Goal: Book appointment/travel/reservation

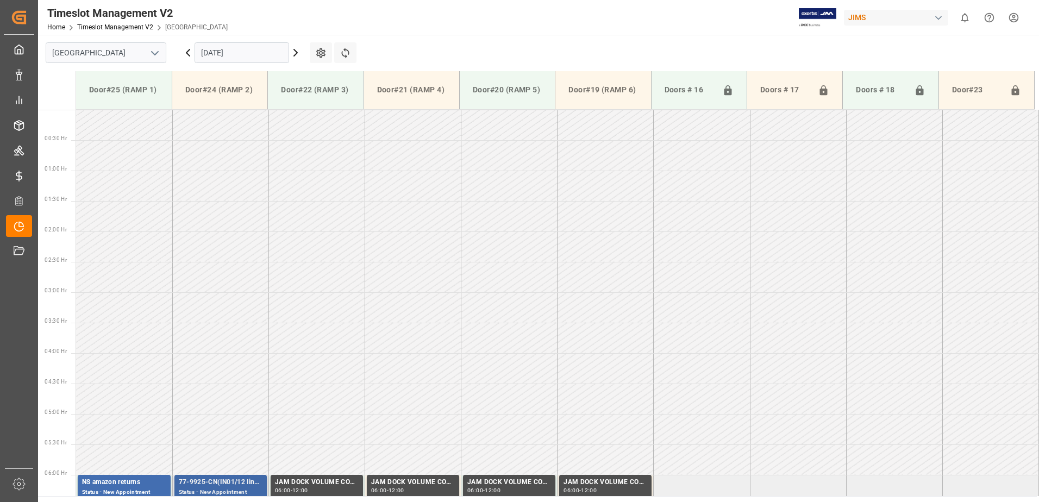
scroll to position [298, 0]
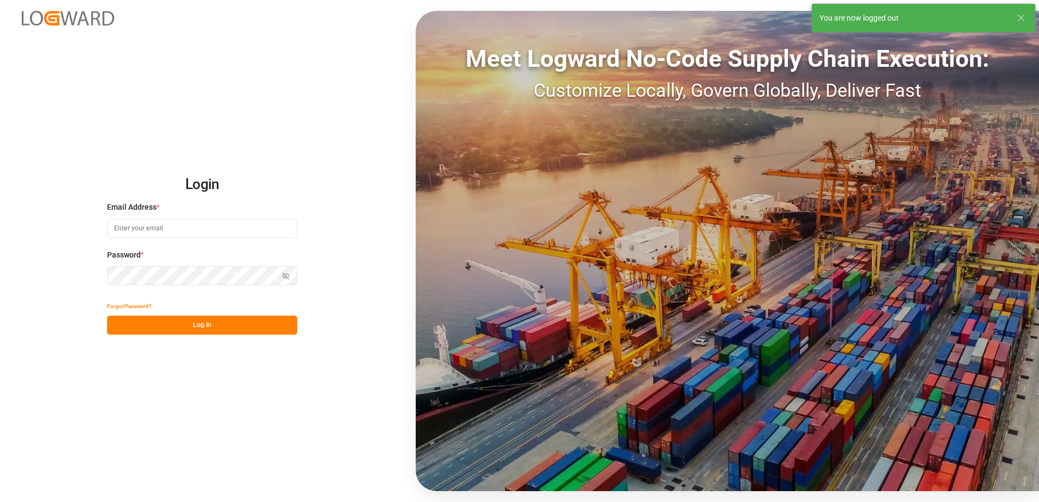
click at [242, 225] on input at bounding box center [202, 228] width 190 height 19
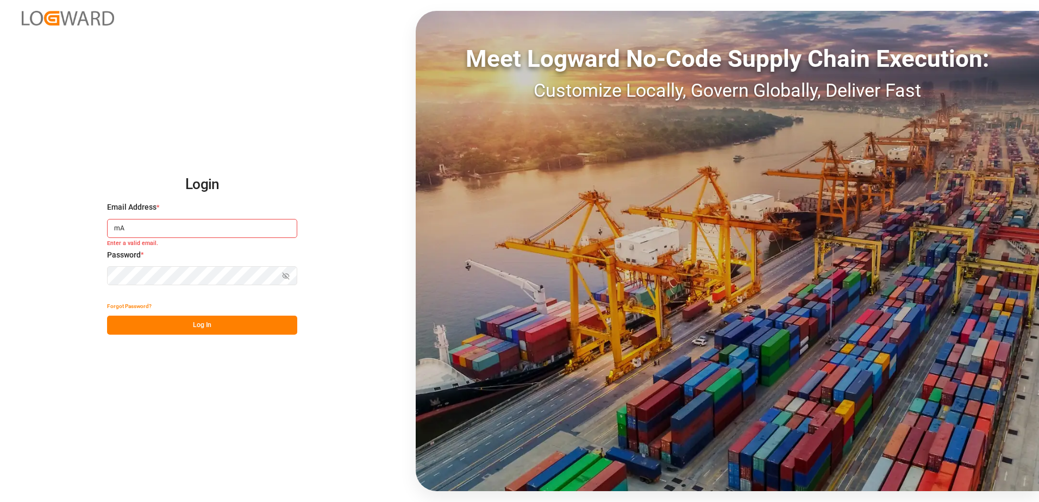
type input "m"
type input "[PERSON_NAME][EMAIL_ADDRESS][DOMAIN_NAME]"
click at [286, 274] on icon "button" at bounding box center [286, 276] width 8 height 8
click at [215, 328] on button "Log In" at bounding box center [202, 325] width 190 height 19
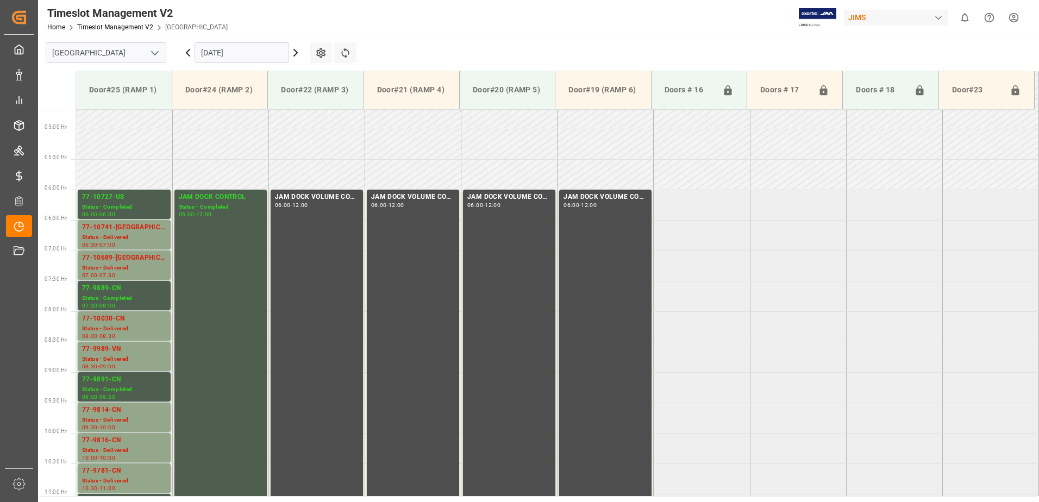
scroll to position [298, 0]
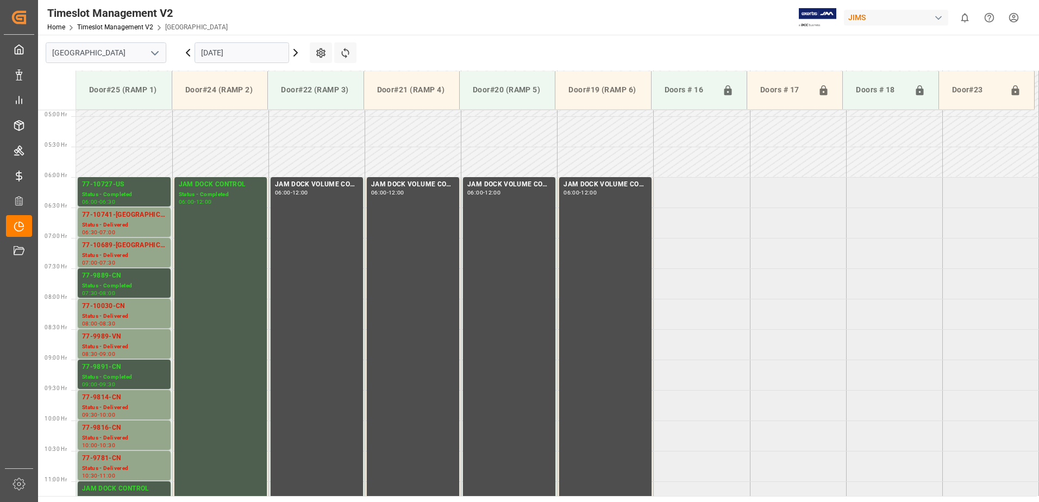
click at [248, 52] on input "[DATE]" at bounding box center [242, 52] width 95 height 21
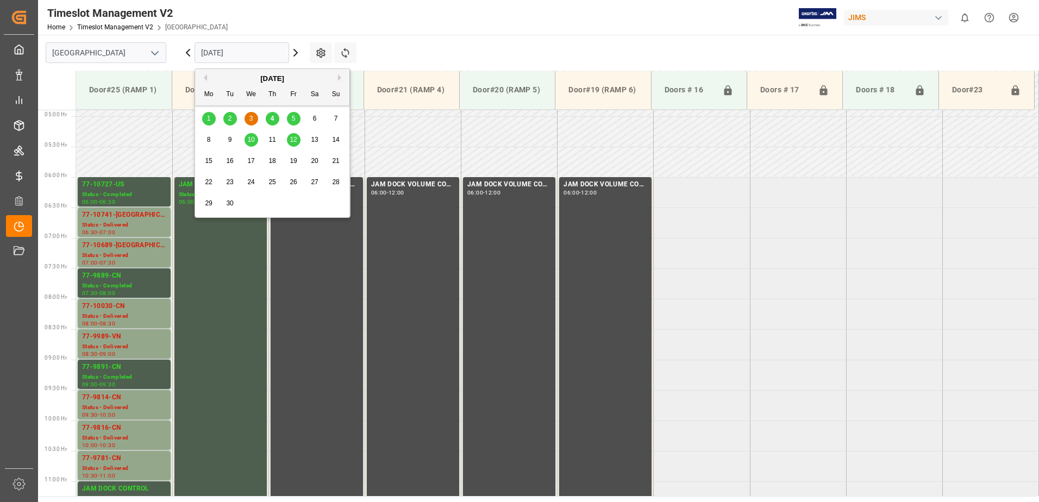
click at [270, 120] on div "4" at bounding box center [273, 118] width 14 height 13
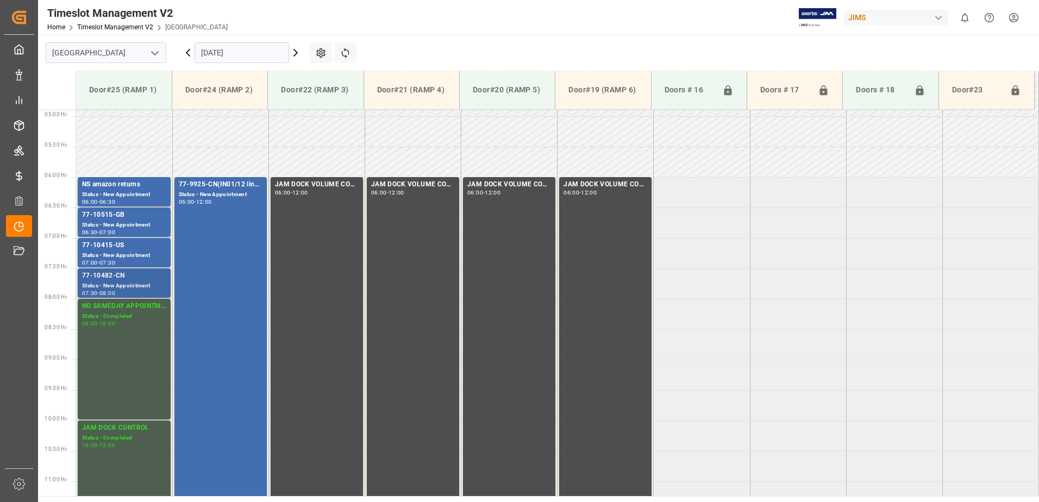
click at [137, 286] on div "Status - New Appointment" at bounding box center [124, 285] width 84 height 9
click at [144, 258] on div "Status - New Appointment" at bounding box center [124, 255] width 84 height 9
click at [156, 230] on div "06:30 - 07:00" at bounding box center [124, 233] width 84 height 6
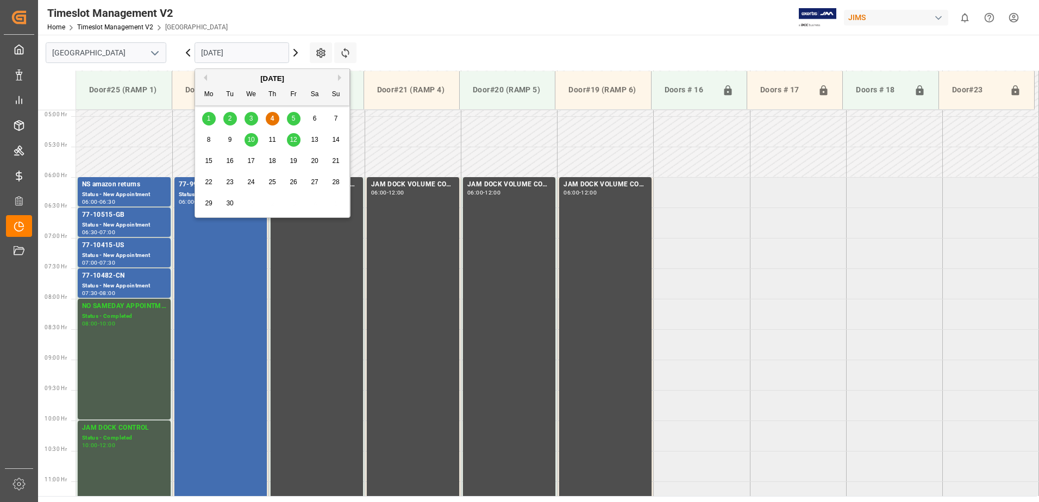
click at [261, 57] on input "[DATE]" at bounding box center [242, 52] width 95 height 21
click at [290, 116] on div "5" at bounding box center [294, 118] width 14 height 13
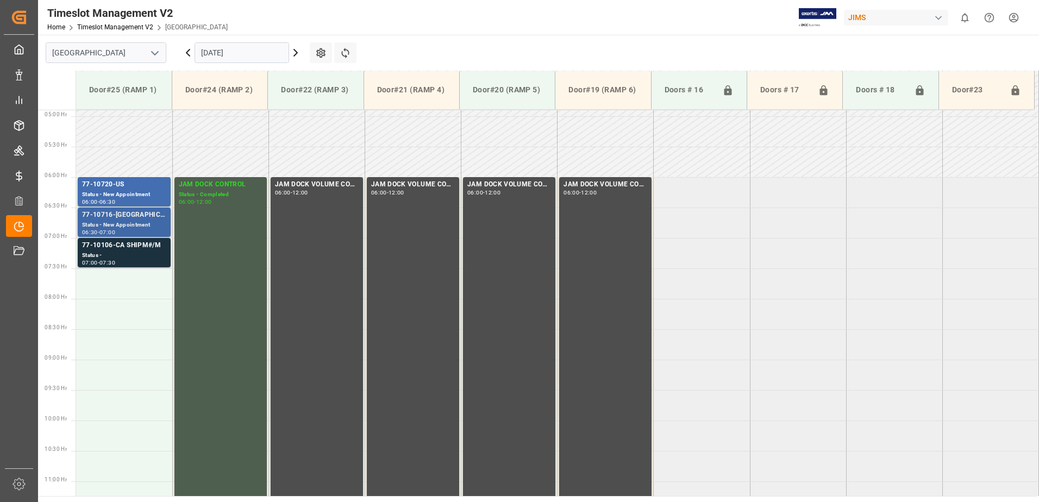
click at [122, 227] on div "Status - New Appointment" at bounding box center [124, 225] width 84 height 9
click at [136, 192] on div "Status - New Appointment" at bounding box center [124, 194] width 84 height 9
click at [127, 253] on div "Status -" at bounding box center [124, 255] width 84 height 9
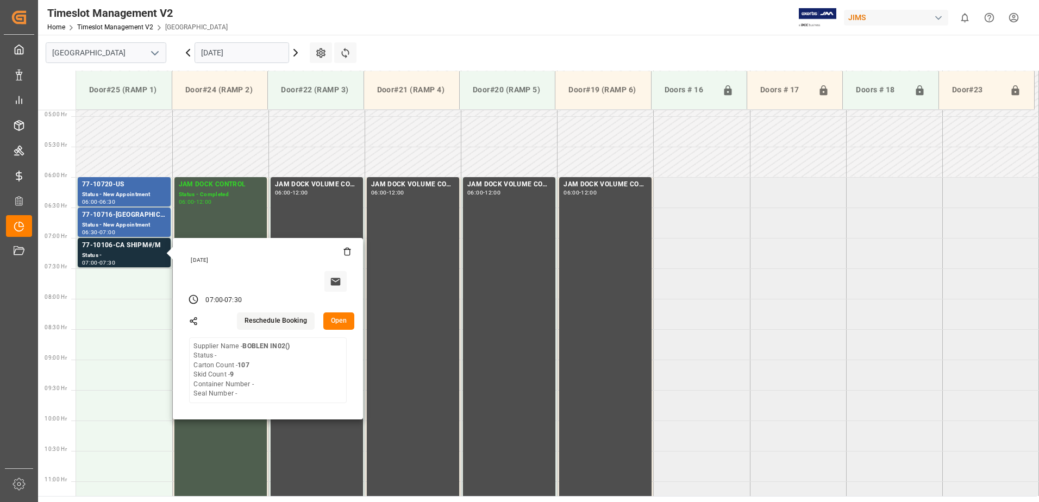
click at [246, 51] on input "[DATE]" at bounding box center [242, 52] width 95 height 21
